Goal: Information Seeking & Learning: Learn about a topic

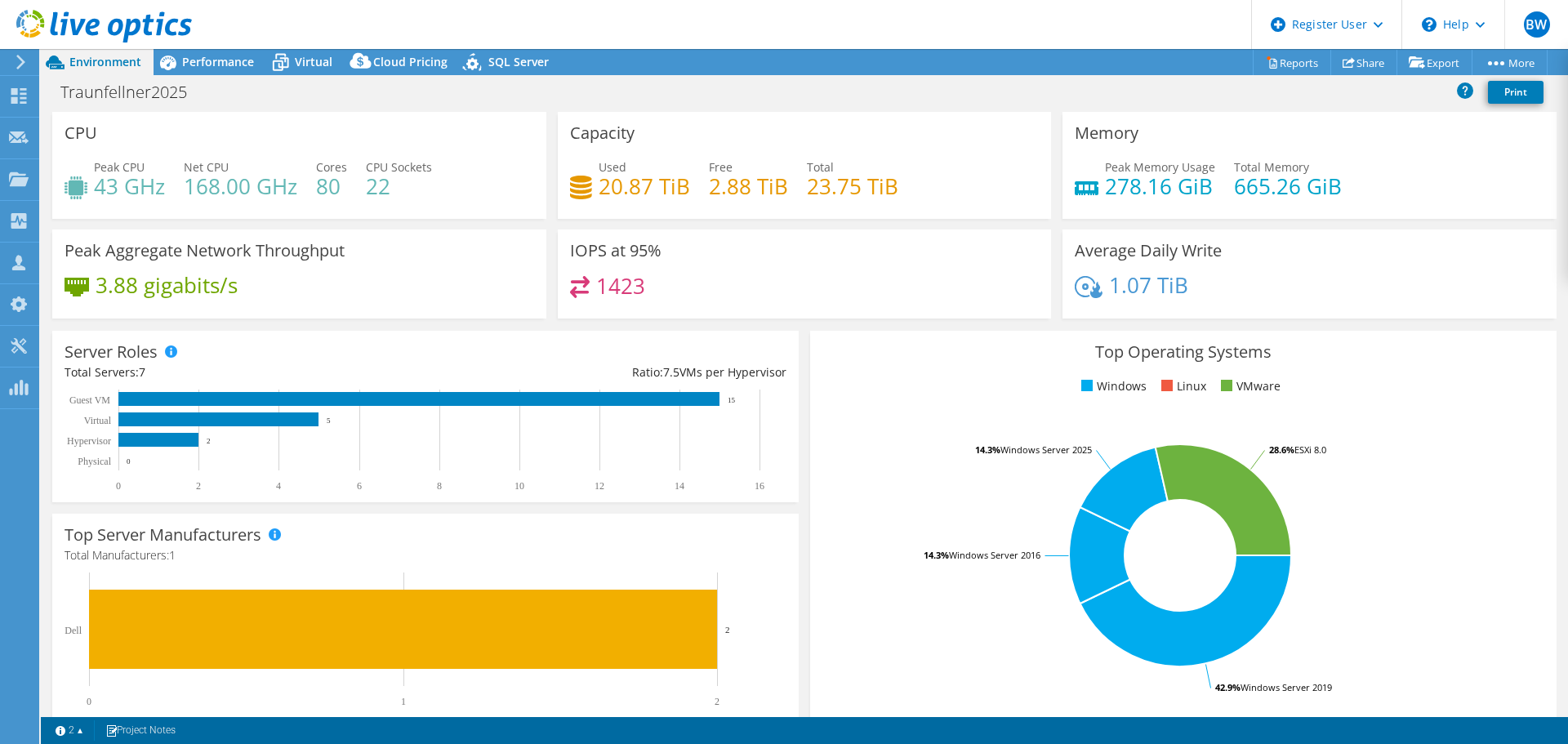
select select "USD"
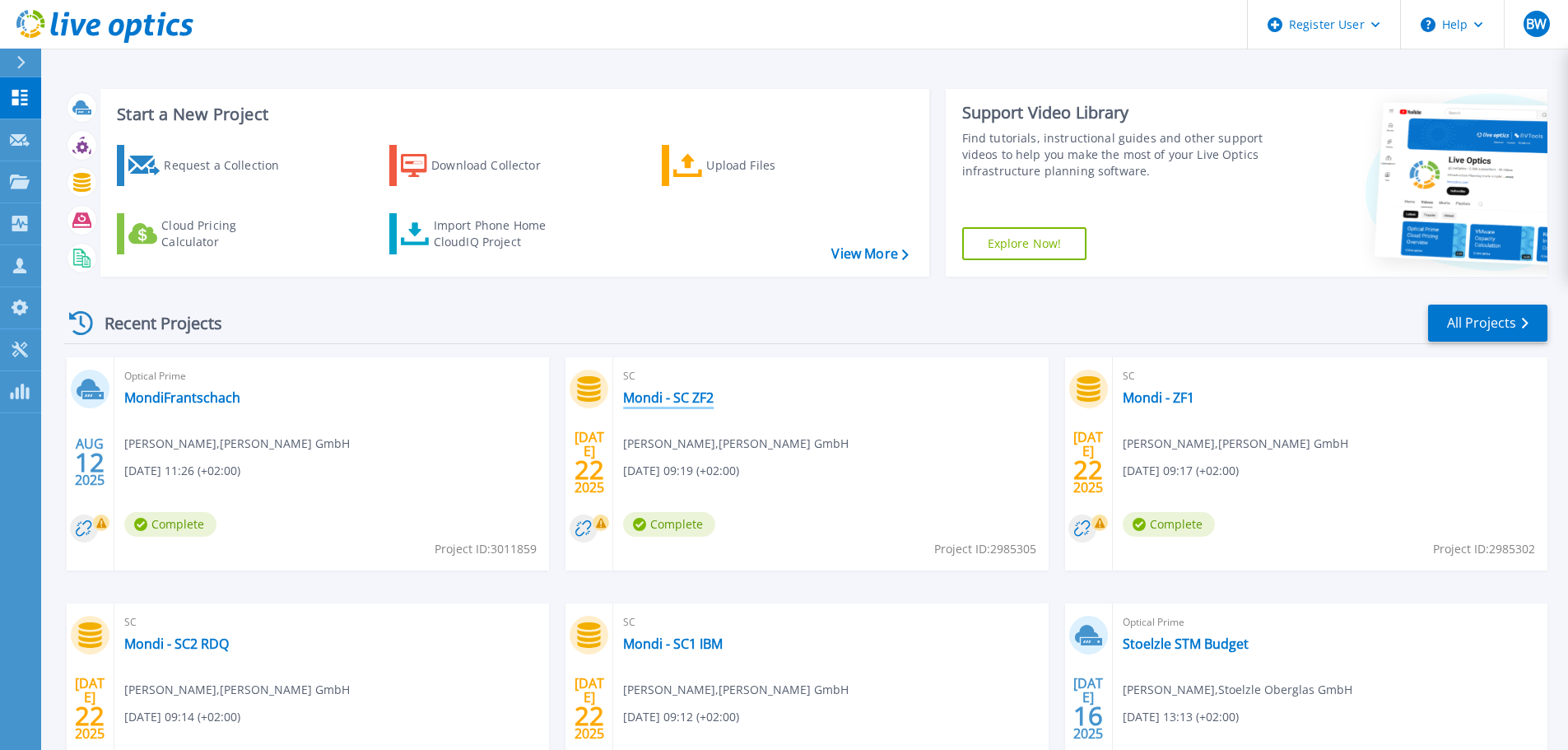
click at [675, 396] on link "Mondi - SC ZF2" at bounding box center [668, 397] width 91 height 16
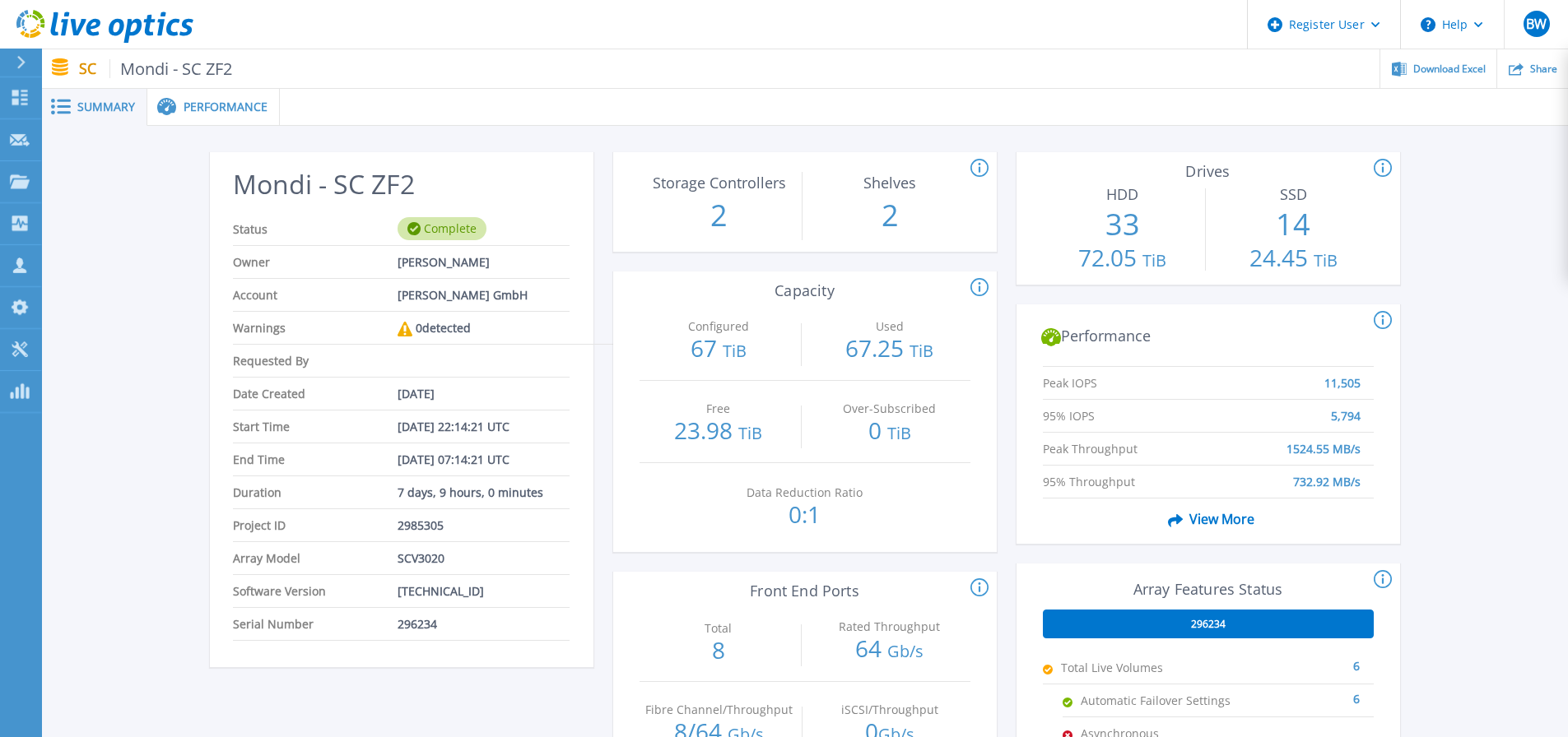
click at [197, 97] on div "Performance" at bounding box center [213, 107] width 132 height 37
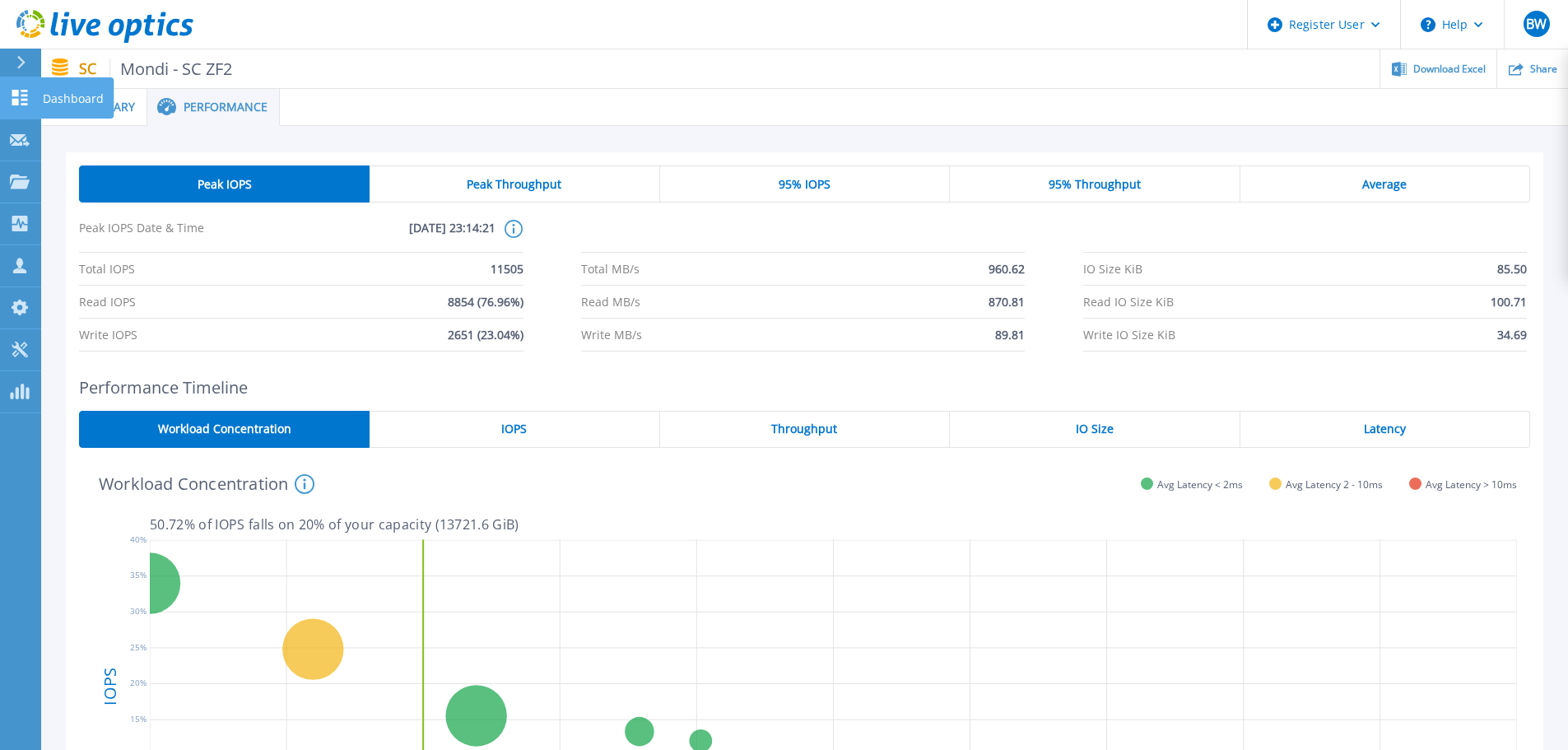
click at [22, 110] on link "Dashboard Dashboard" at bounding box center [21, 98] width 41 height 42
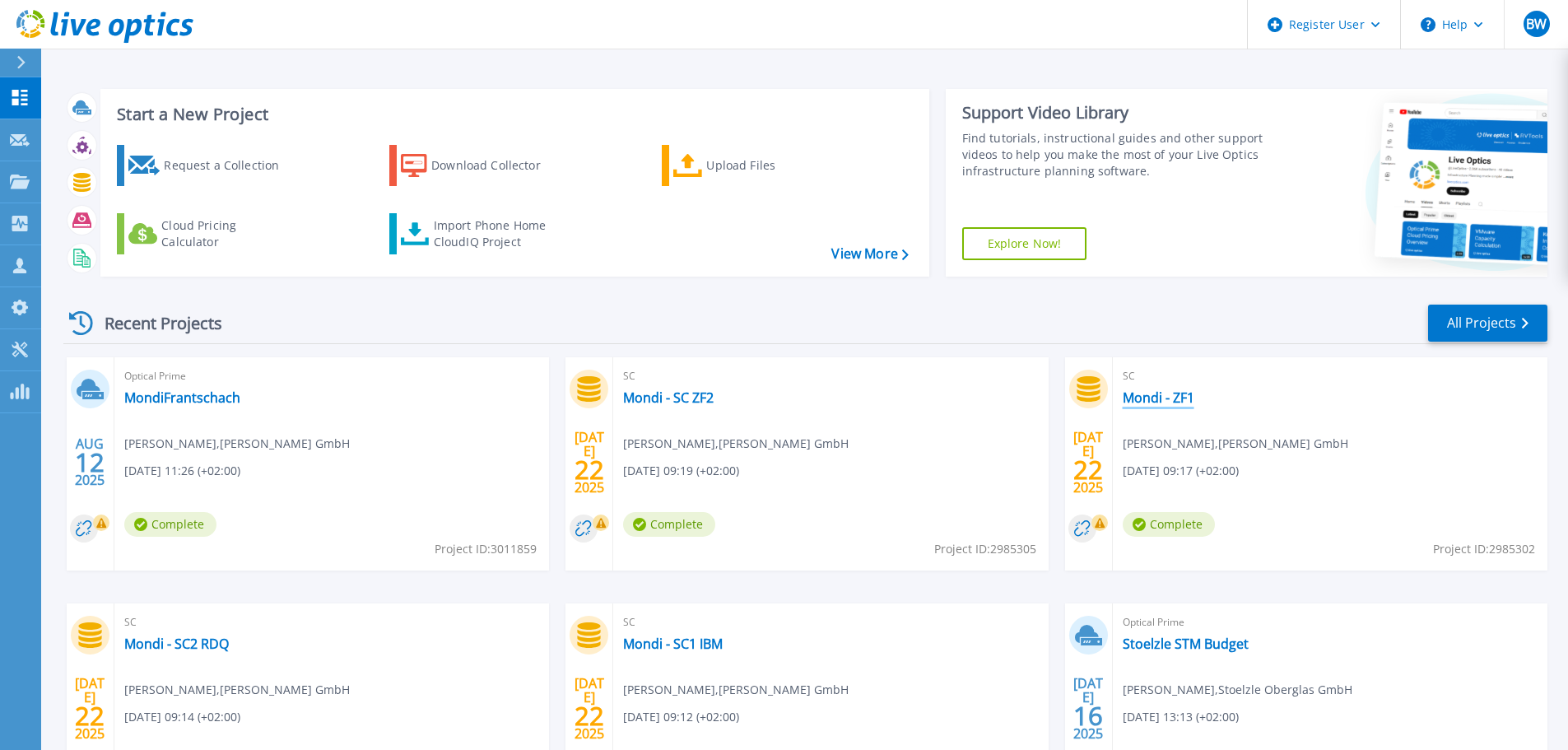
click at [1184, 398] on link "Mondi - ZF1" at bounding box center [1159, 397] width 72 height 16
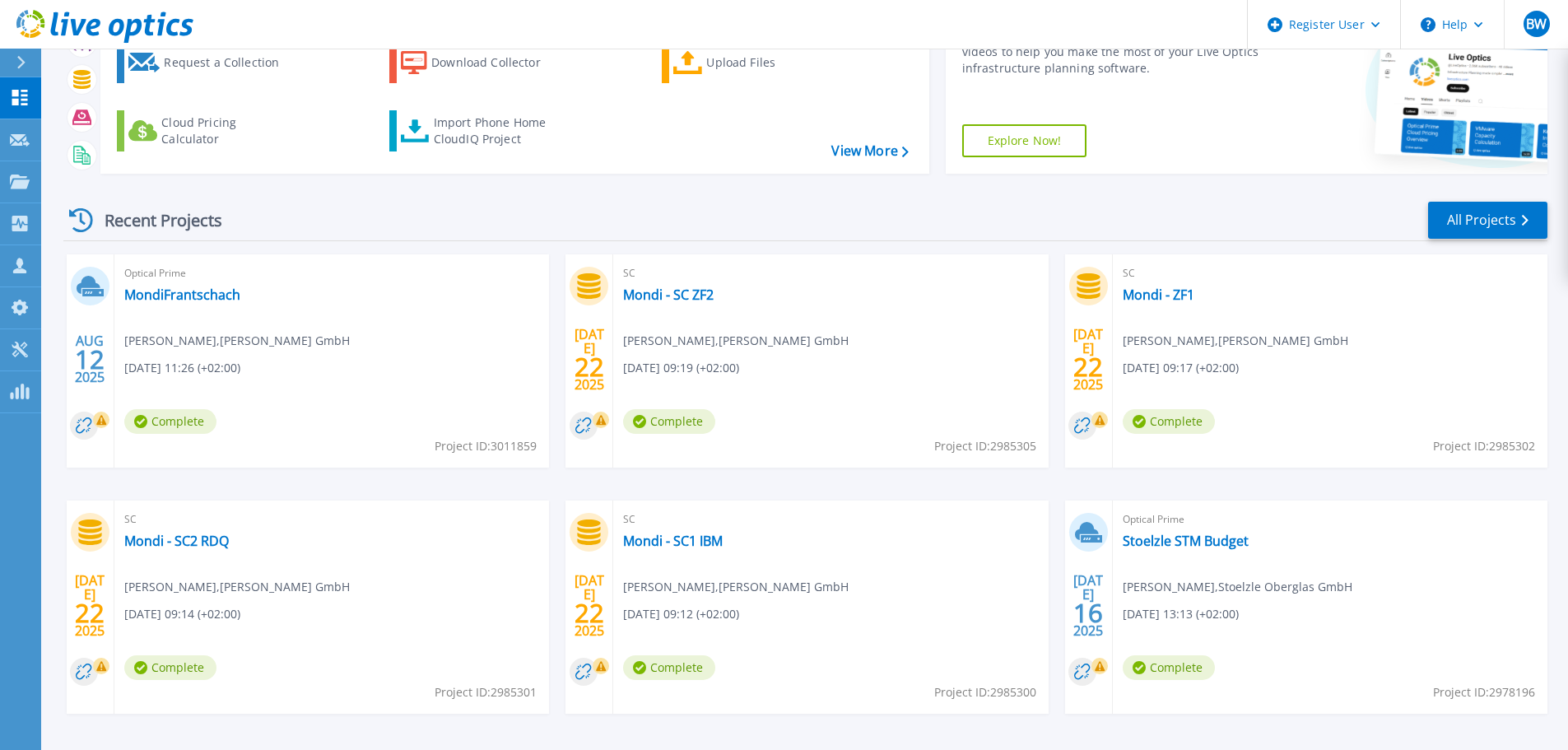
scroll to position [162, 0]
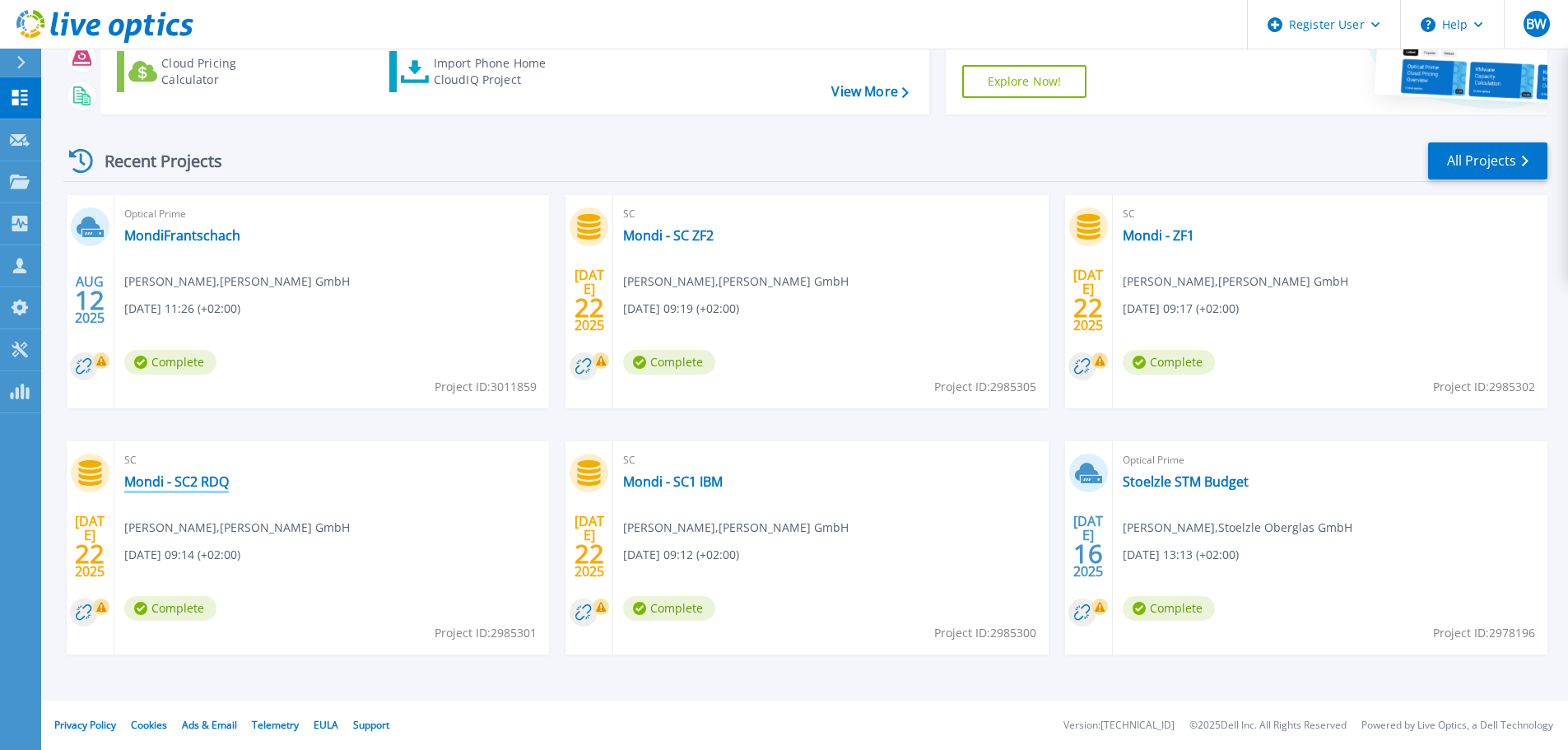
click at [214, 478] on link "Mondi - SC2 RDQ" at bounding box center [176, 481] width 104 height 16
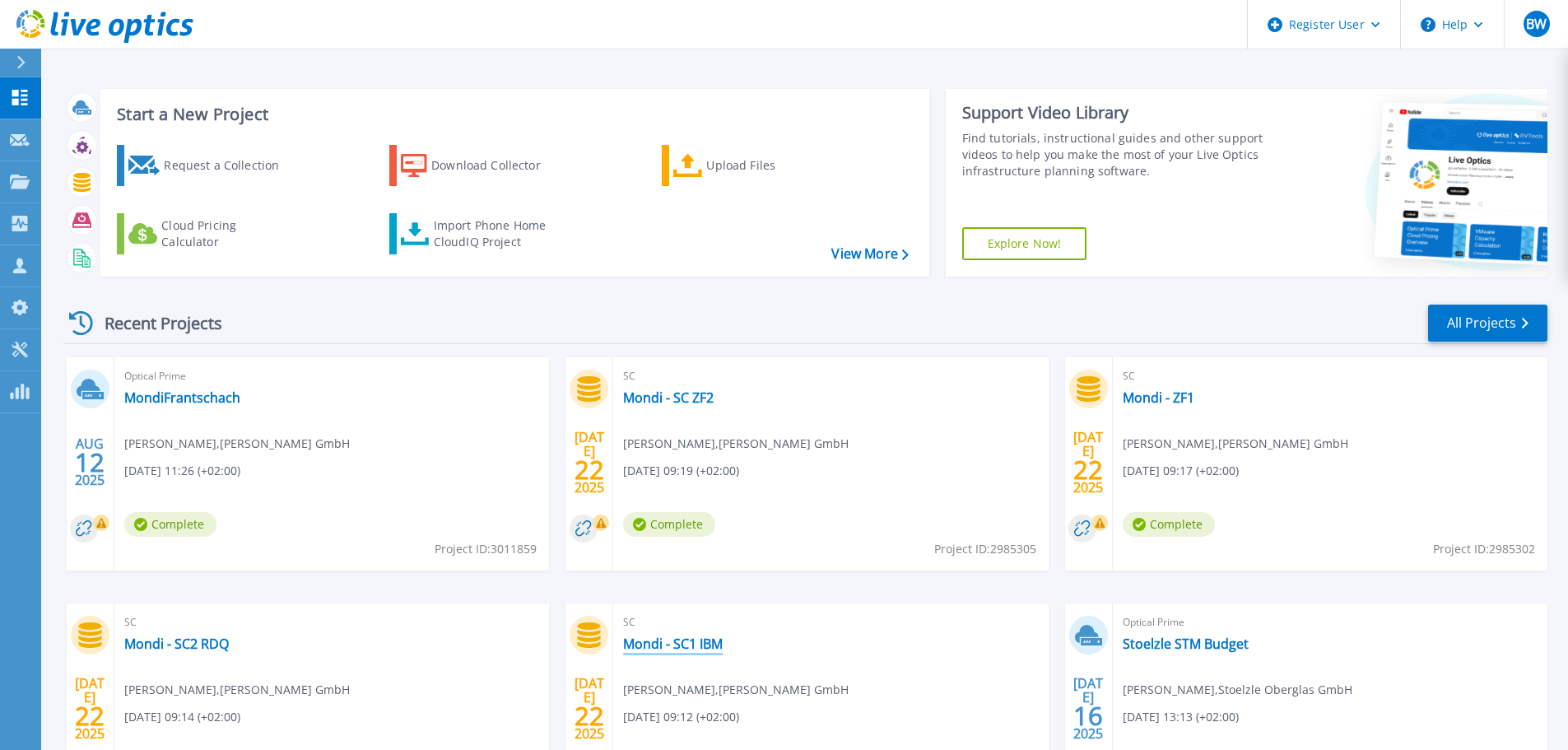
click at [694, 642] on link "Mondi - SC1 IBM" at bounding box center [672, 643] width 100 height 16
click at [168, 394] on link "MondiFrantschach" at bounding box center [182, 397] width 116 height 16
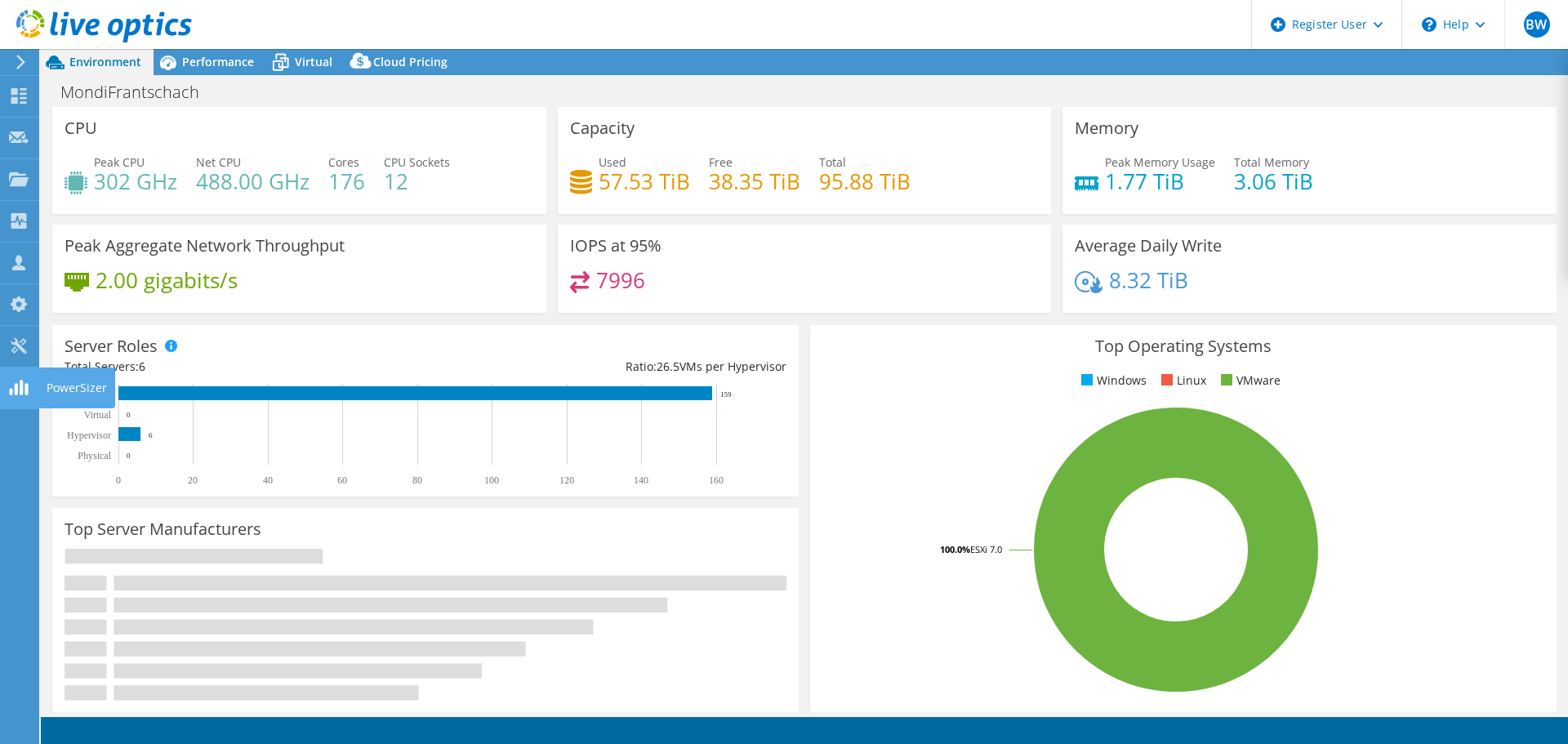
select select "USD"
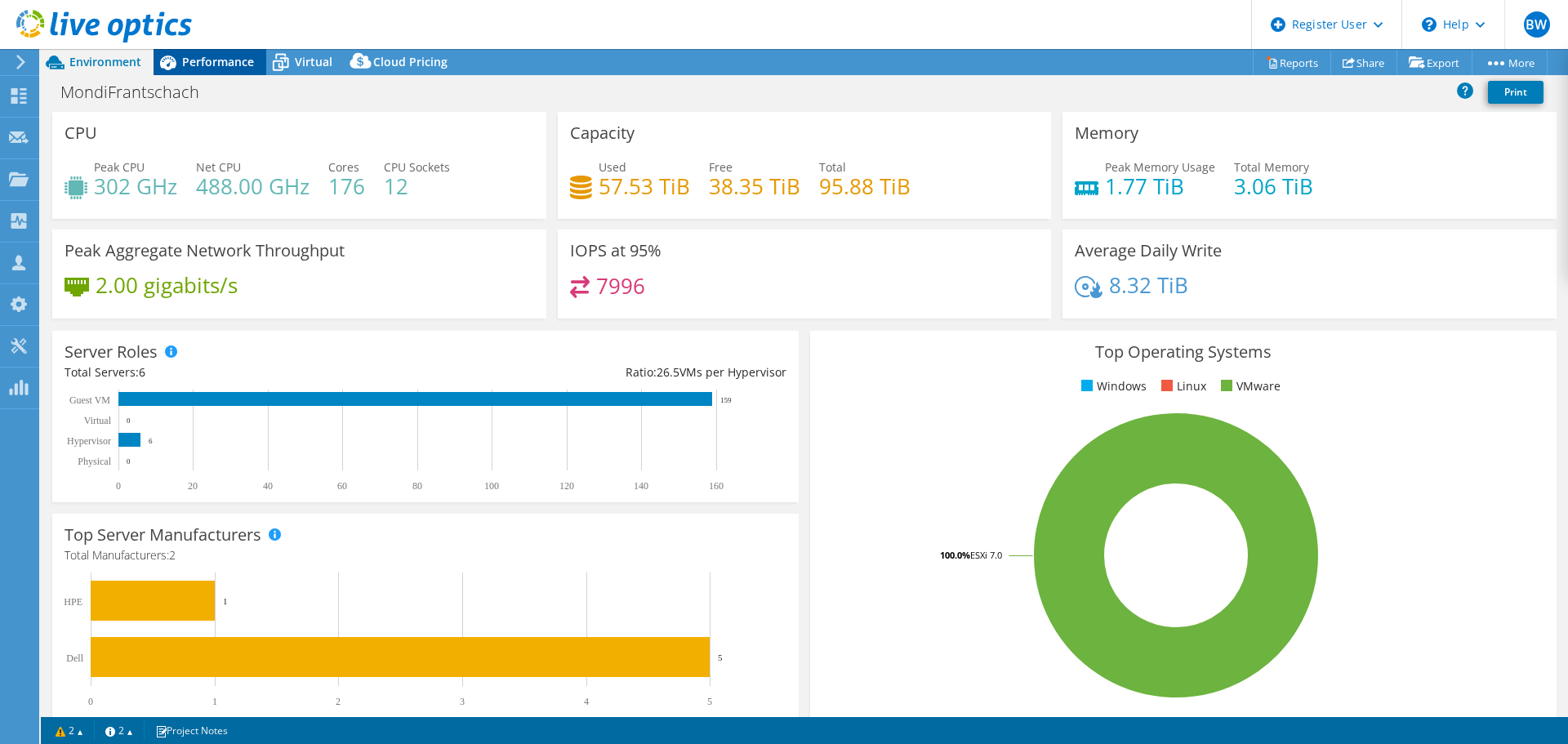
click at [212, 69] on span "Performance" at bounding box center [218, 62] width 72 height 15
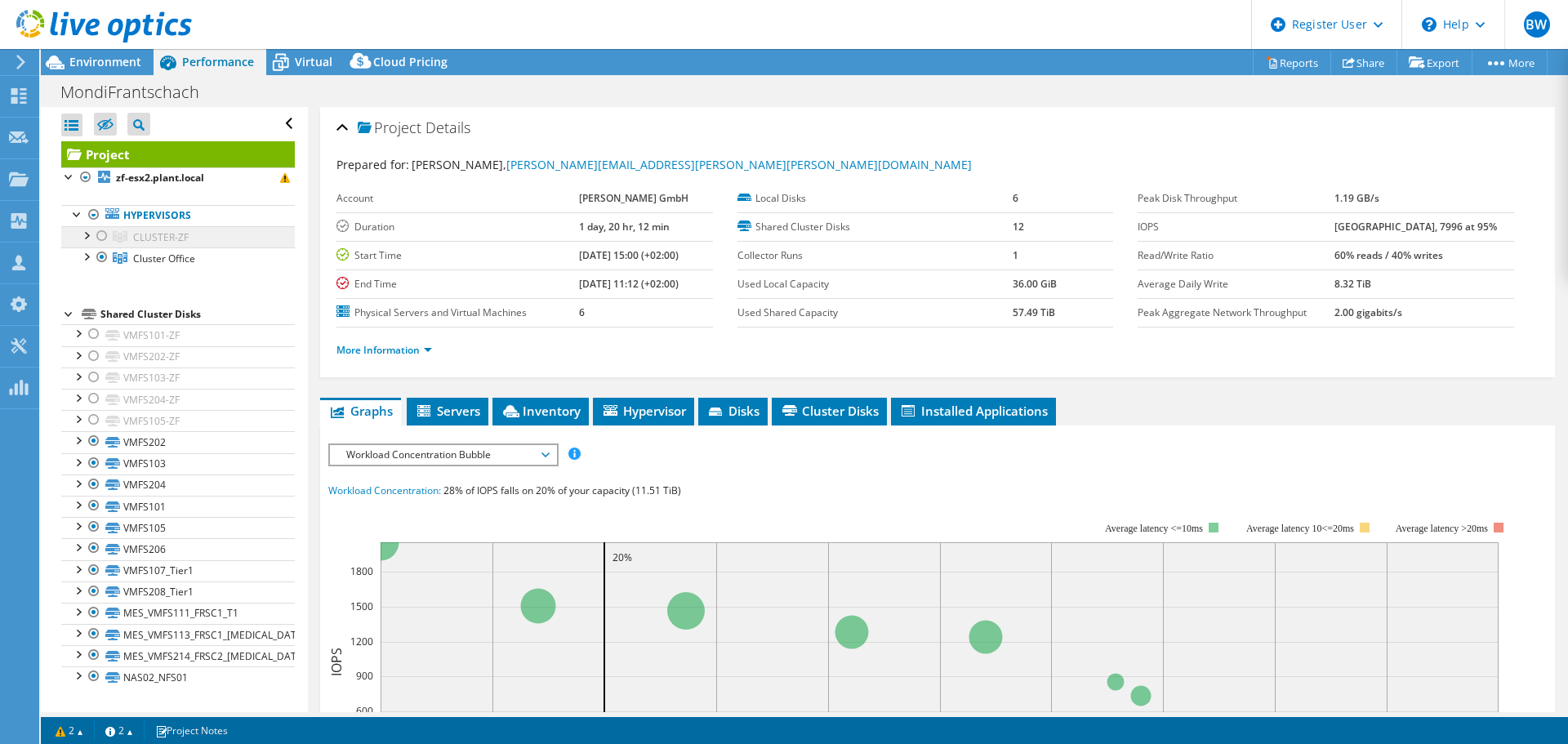
click at [177, 234] on span "CLUSTER-ZF" at bounding box center [161, 237] width 56 height 14
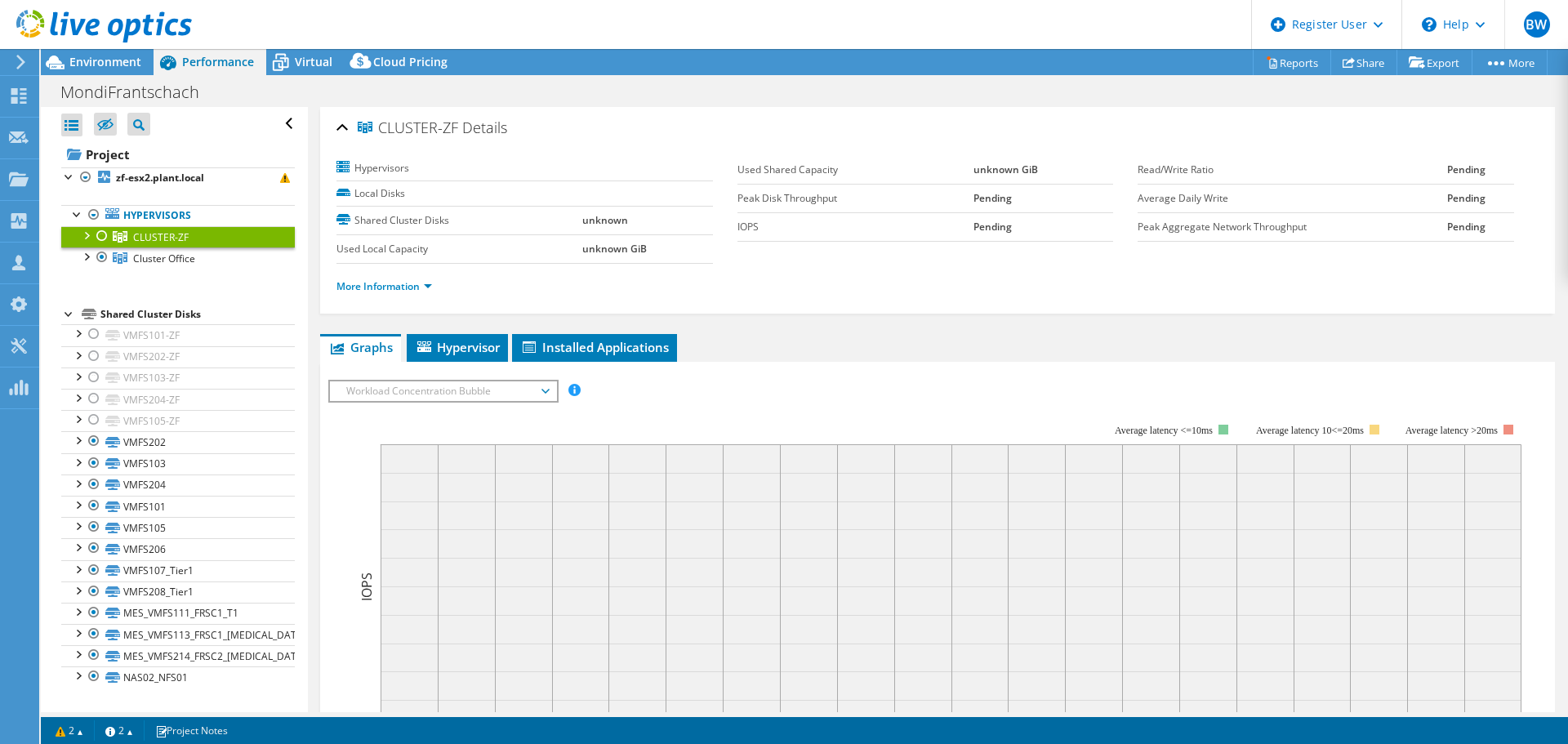
click at [86, 236] on div at bounding box center [86, 234] width 16 height 16
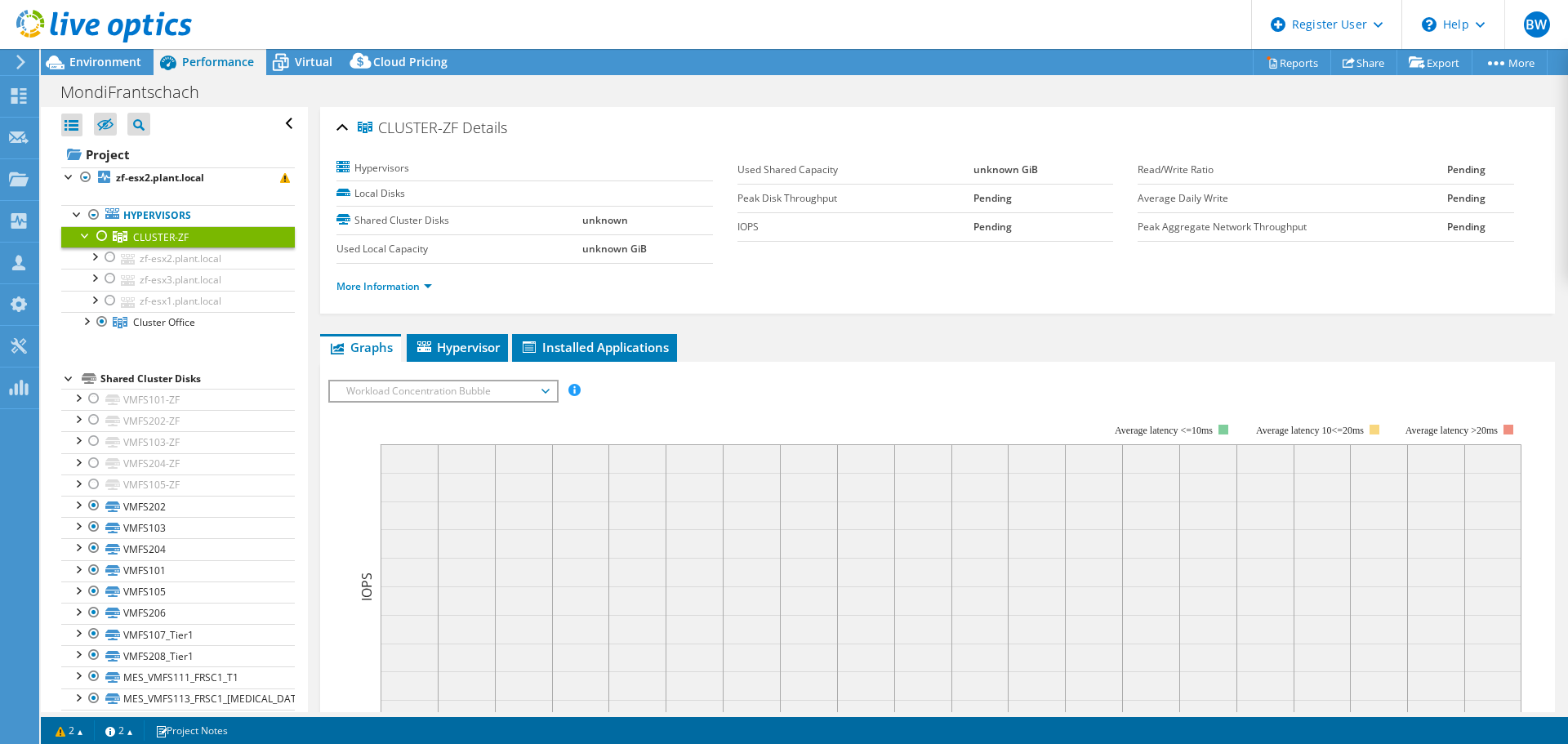
click at [86, 236] on div at bounding box center [86, 234] width 16 height 16
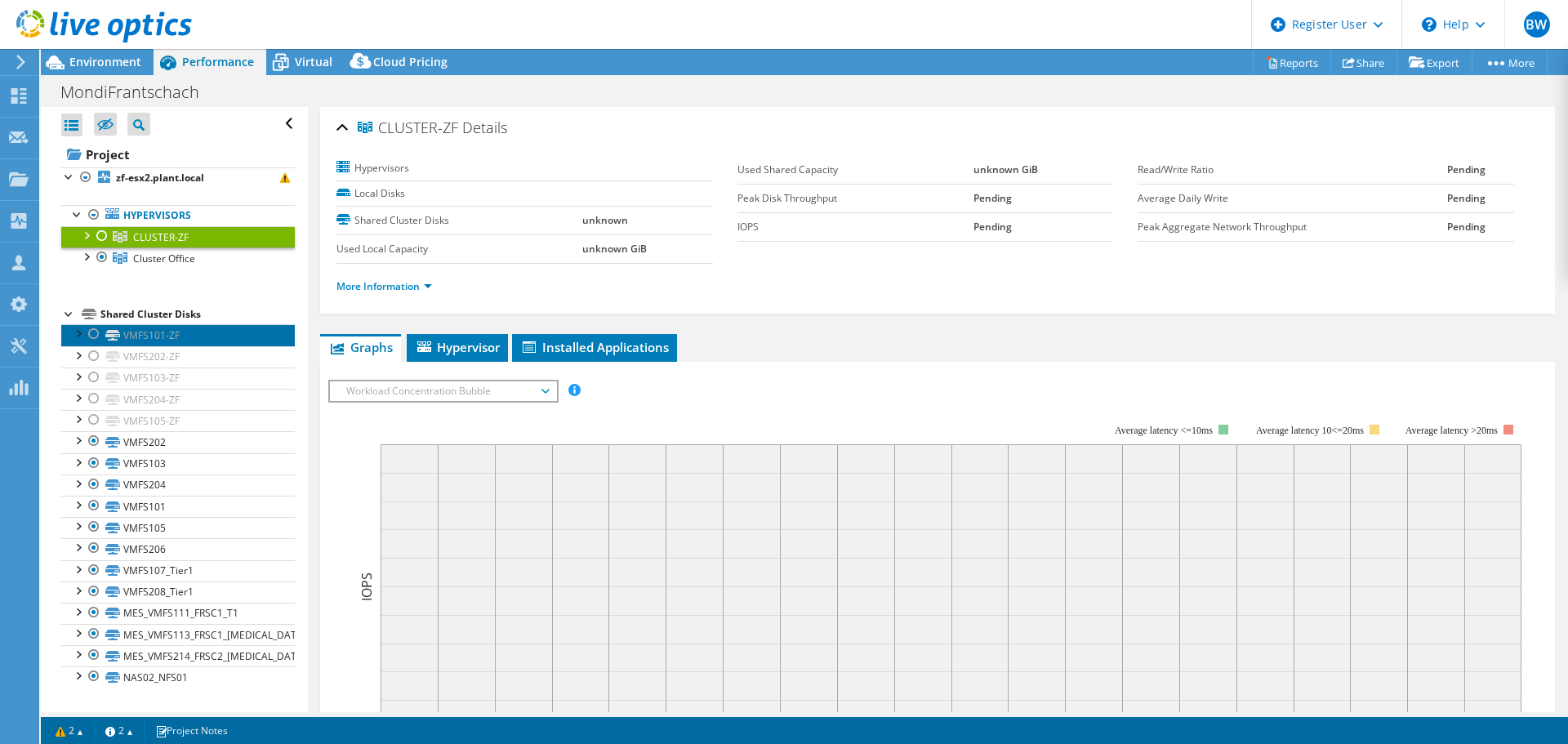
click at [229, 332] on link "VMFS101-ZF" at bounding box center [178, 334] width 234 height 21
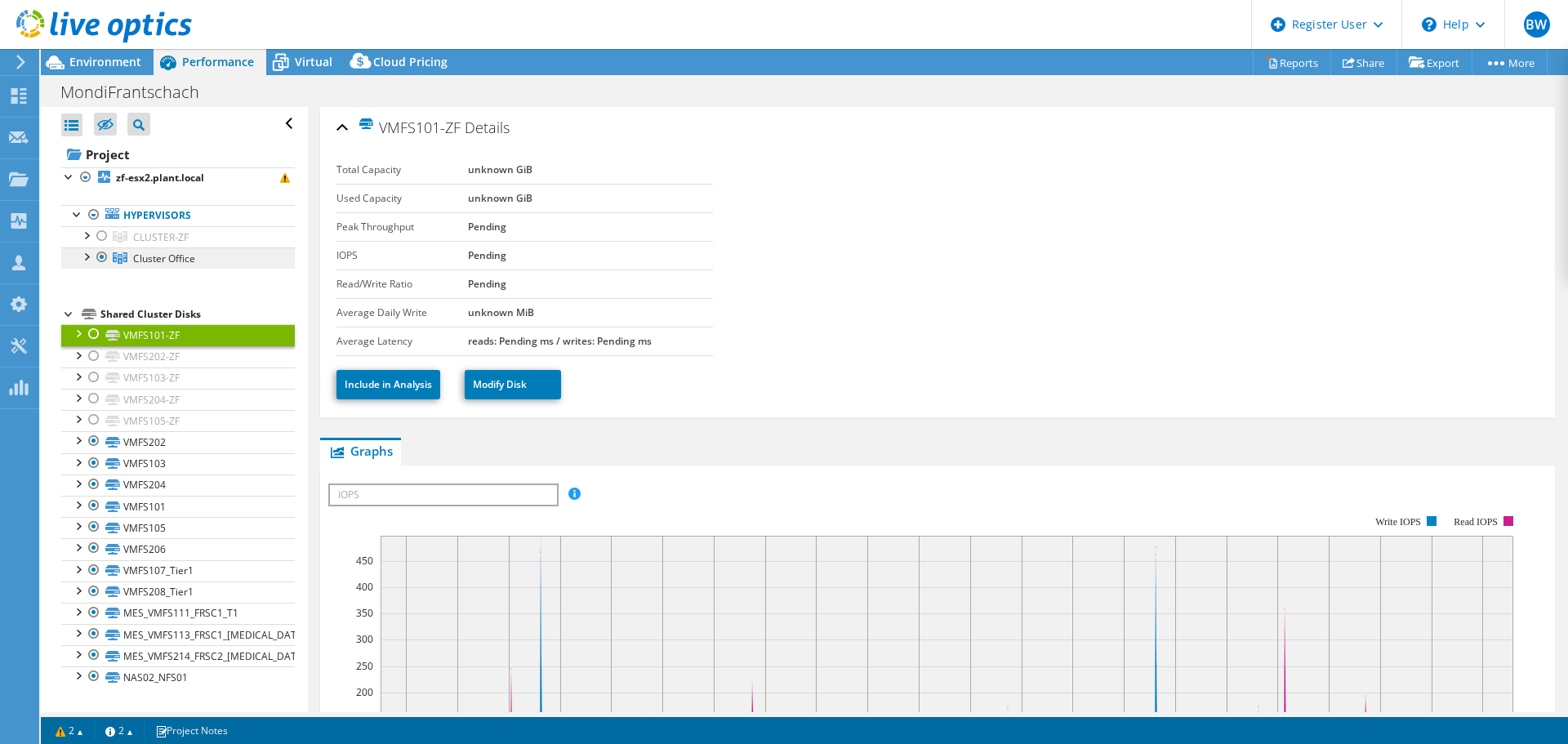
click at [132, 247] on link "Cluster Office" at bounding box center [178, 236] width 234 height 21
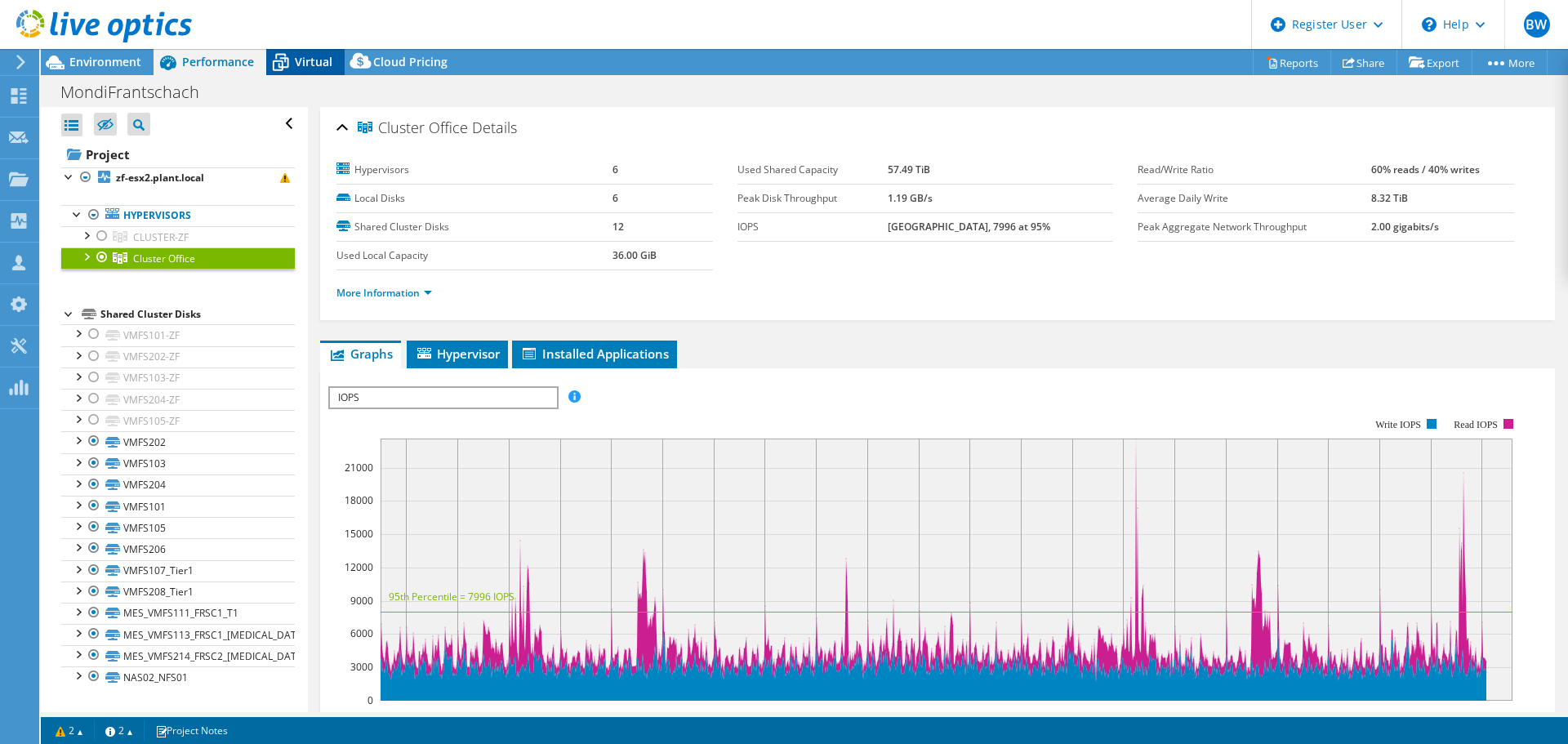
click at [295, 58] on span "Virtual" at bounding box center [314, 62] width 37 height 15
